Goal: Navigation & Orientation: Find specific page/section

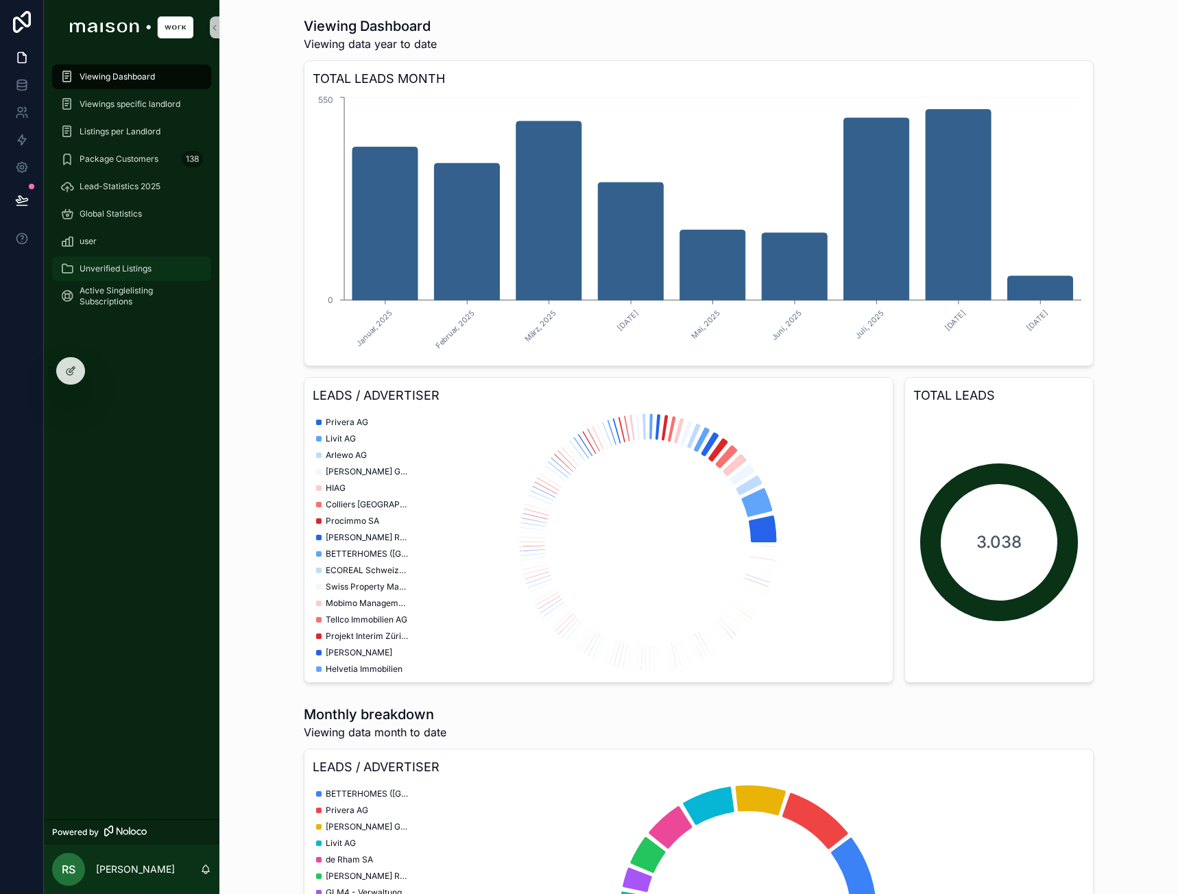
click at [115, 263] on div "Unverified Listings" at bounding box center [131, 269] width 143 height 22
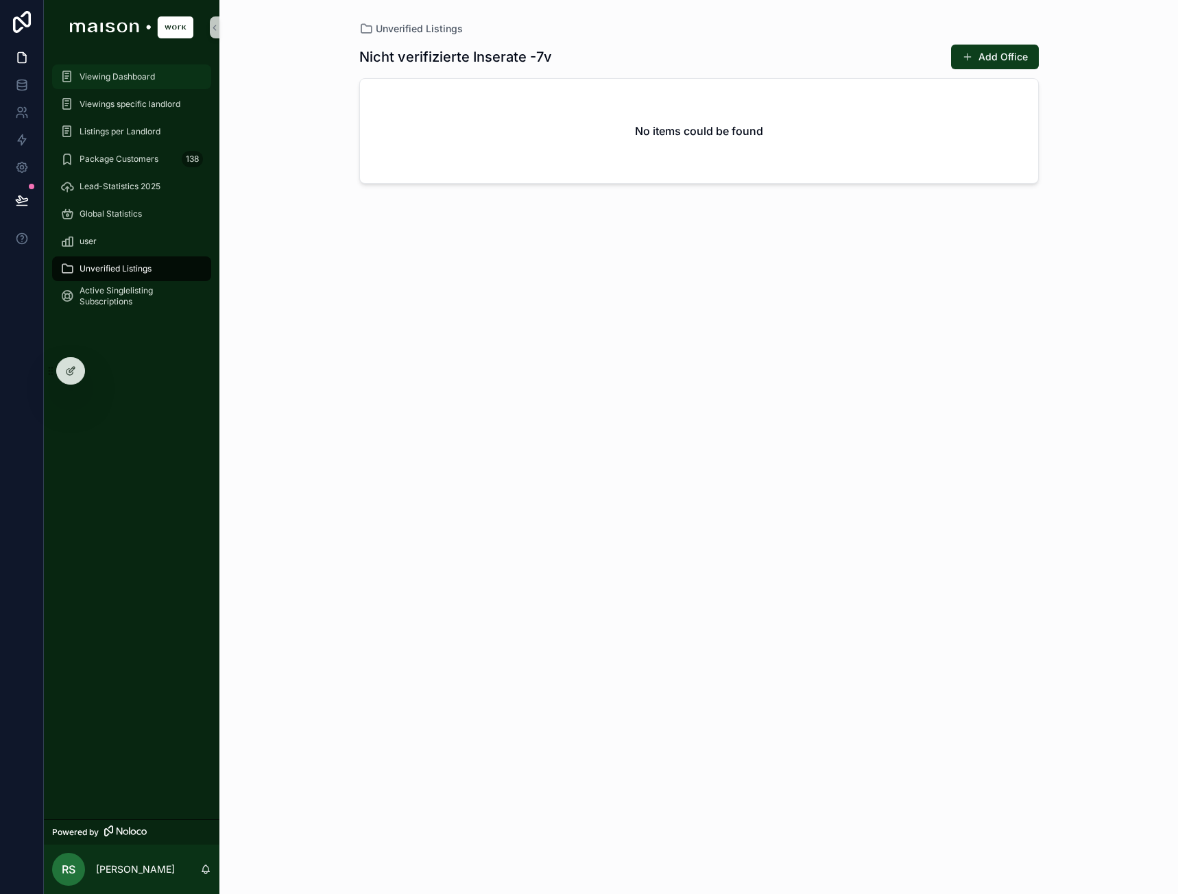
click at [158, 82] on div "Viewing Dashboard" at bounding box center [131, 77] width 143 height 22
